Goal: Use online tool/utility: Utilize a website feature to perform a specific function

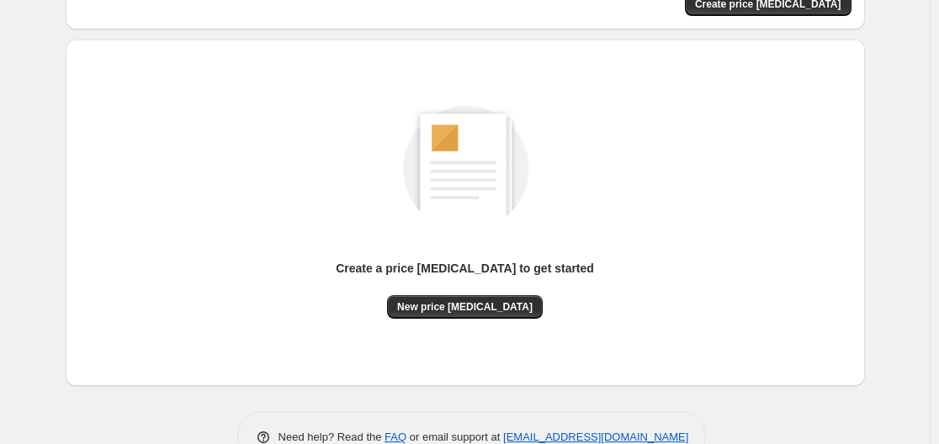
scroll to position [186, 0]
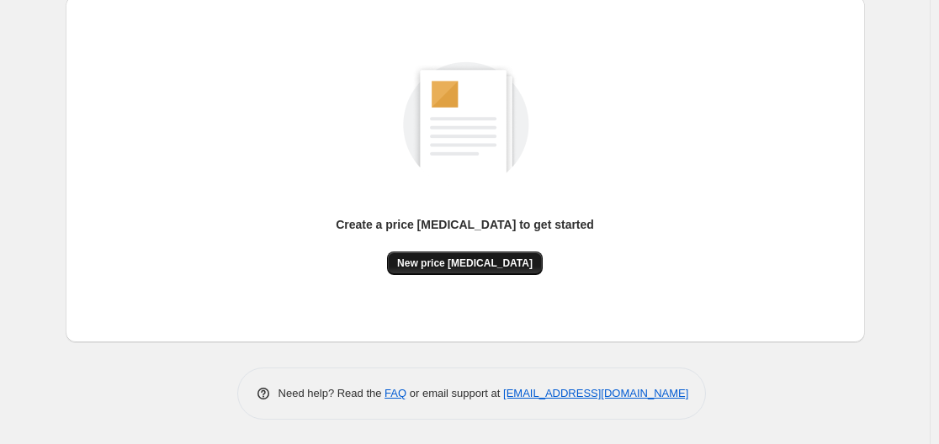
click at [466, 261] on span "New price [MEDICAL_DATA]" at bounding box center [464, 263] width 135 height 13
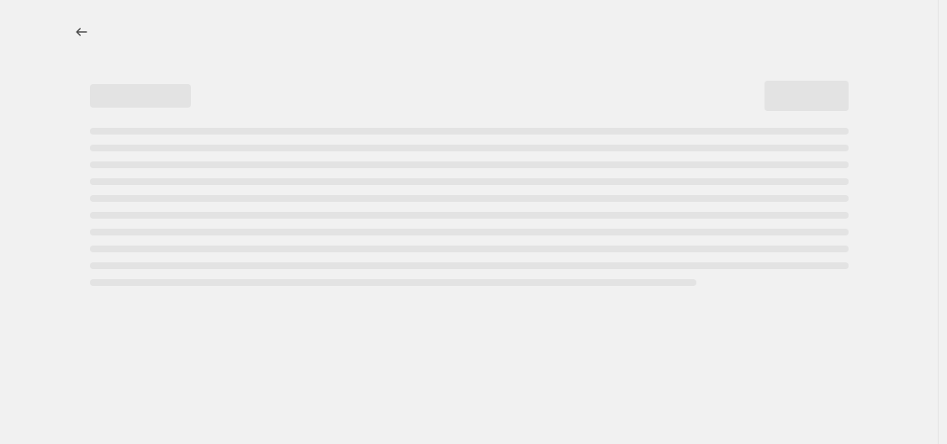
select select "percentage"
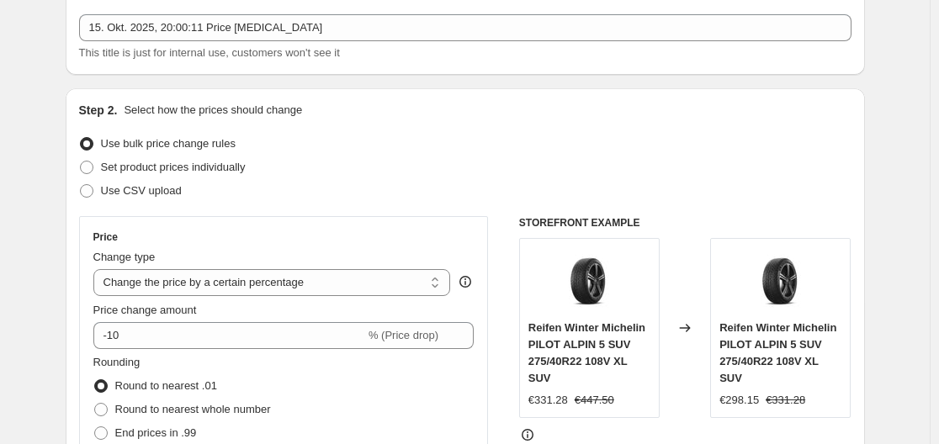
scroll to position [252, 0]
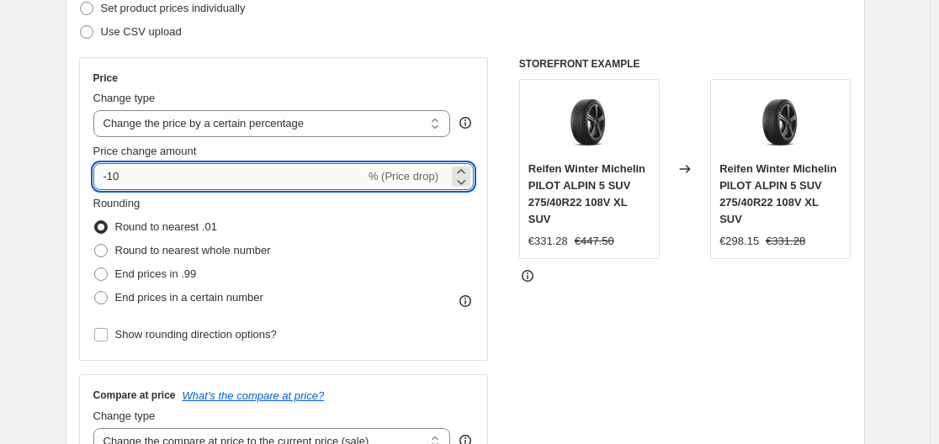
click at [246, 178] on input "-10" at bounding box center [229, 176] width 272 height 27
type input "-1"
type input "-35"
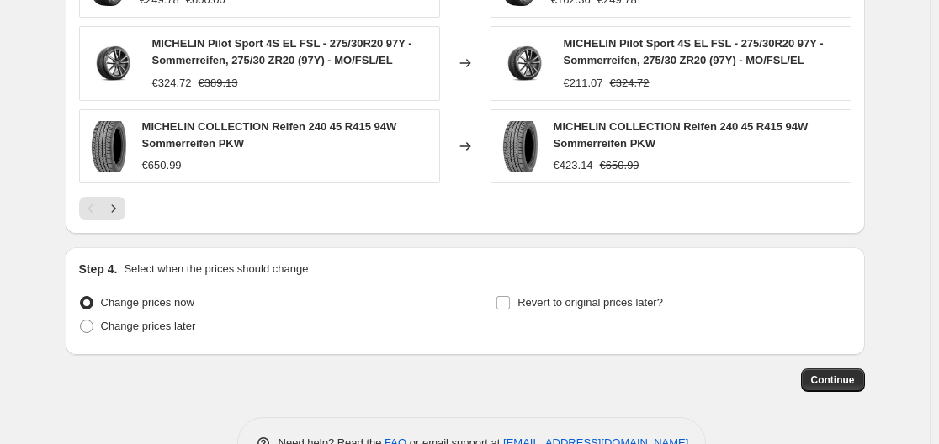
scroll to position [1265, 0]
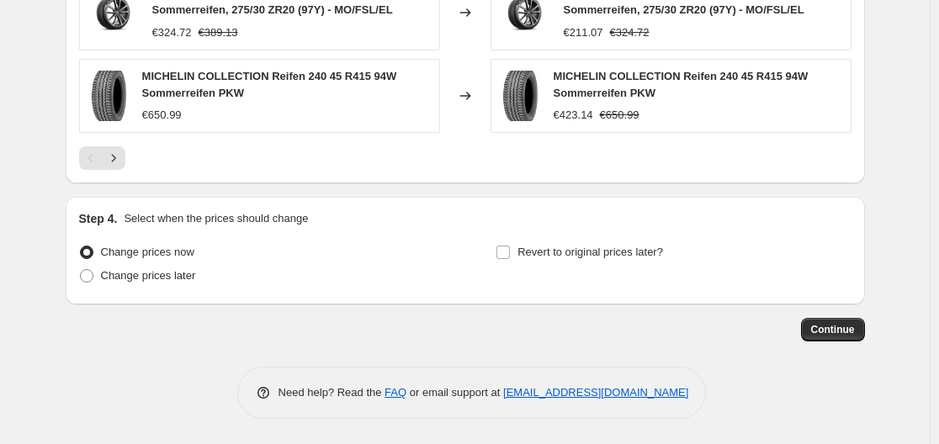
click at [842, 326] on span "Continue" at bounding box center [833, 329] width 44 height 13
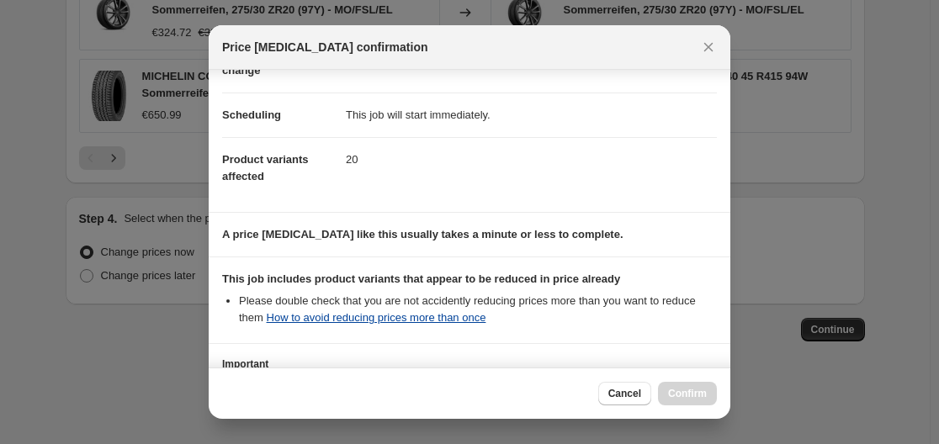
scroll to position [264, 0]
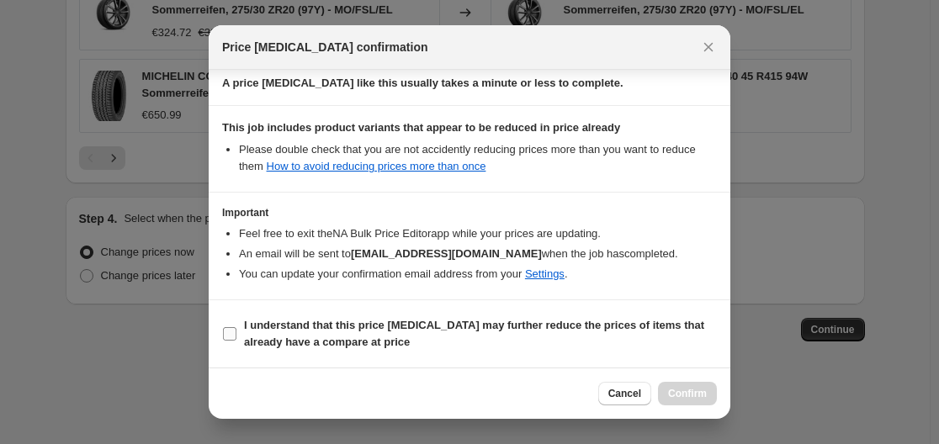
click at [227, 337] on input "I understand that this price [MEDICAL_DATA] may further reduce the prices of it…" at bounding box center [229, 333] width 13 height 13
checkbox input "true"
click at [702, 384] on button "Confirm" at bounding box center [687, 394] width 59 height 24
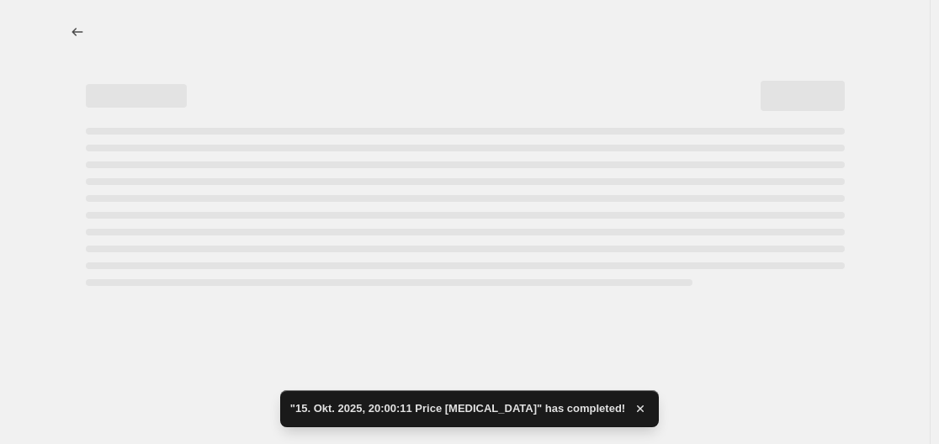
select select "percentage"
